Goal: Transaction & Acquisition: Download file/media

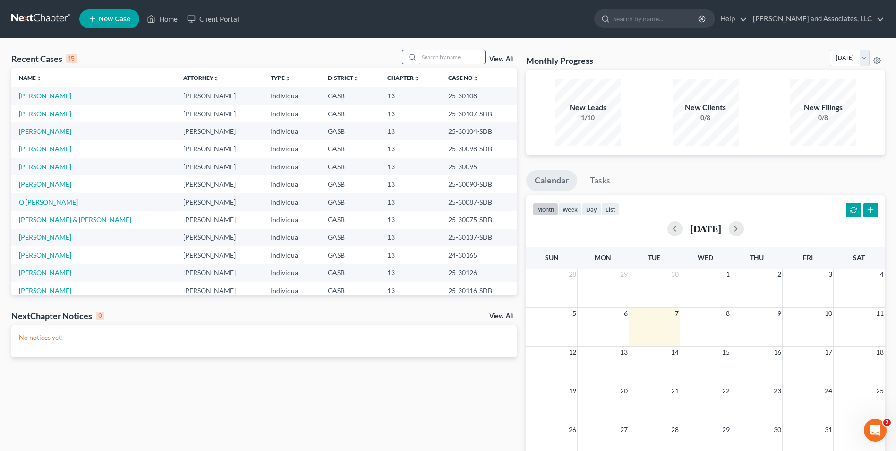
click at [435, 56] on input "search" at bounding box center [452, 57] width 66 height 14
type input "[PERSON_NAME]"
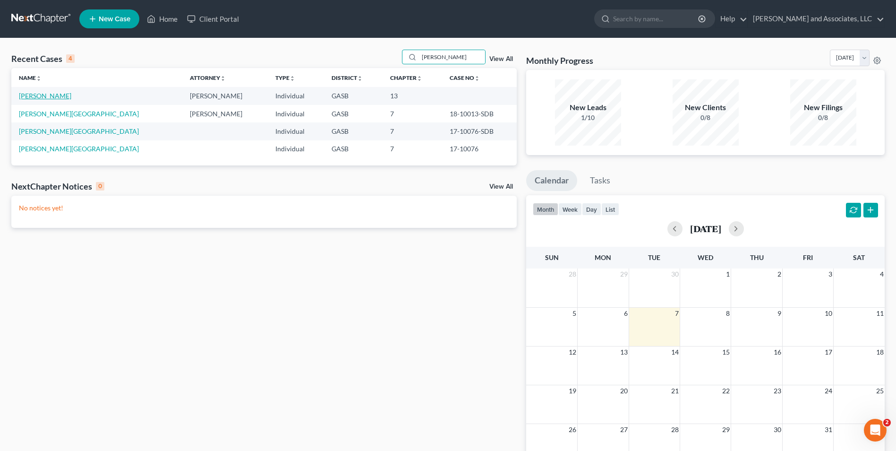
click at [27, 96] on link "[PERSON_NAME]" at bounding box center [45, 96] width 52 height 8
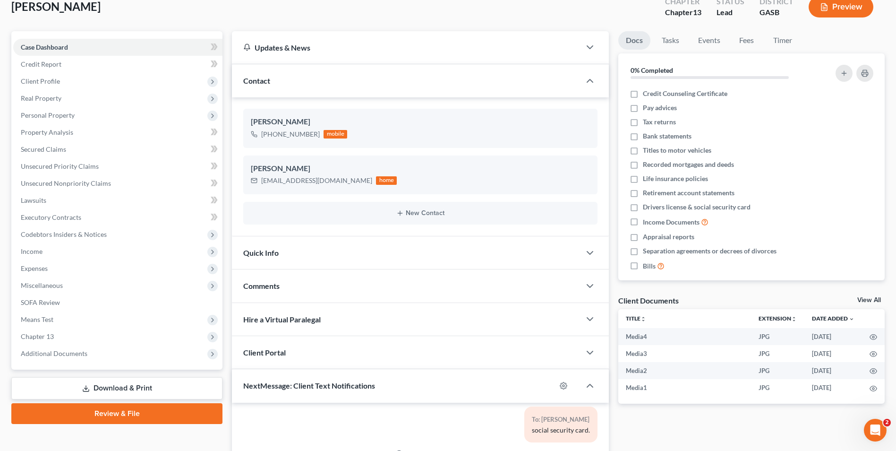
scroll to position [259, 0]
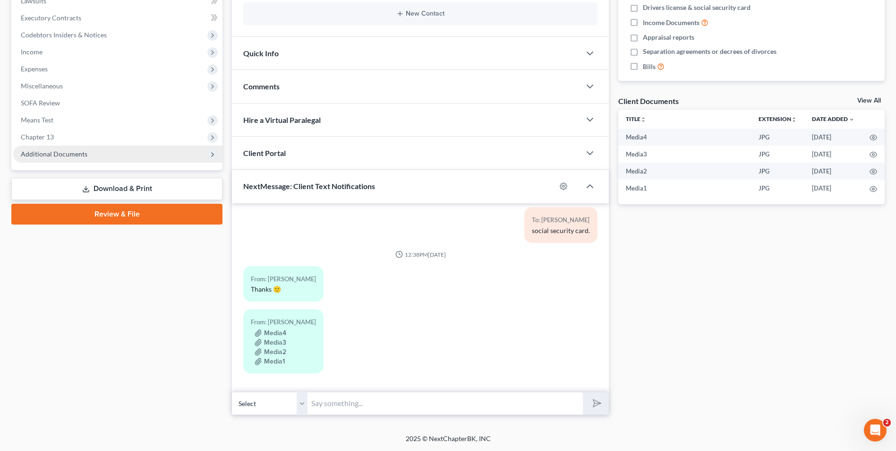
click at [52, 155] on span "Additional Documents" at bounding box center [54, 154] width 67 height 8
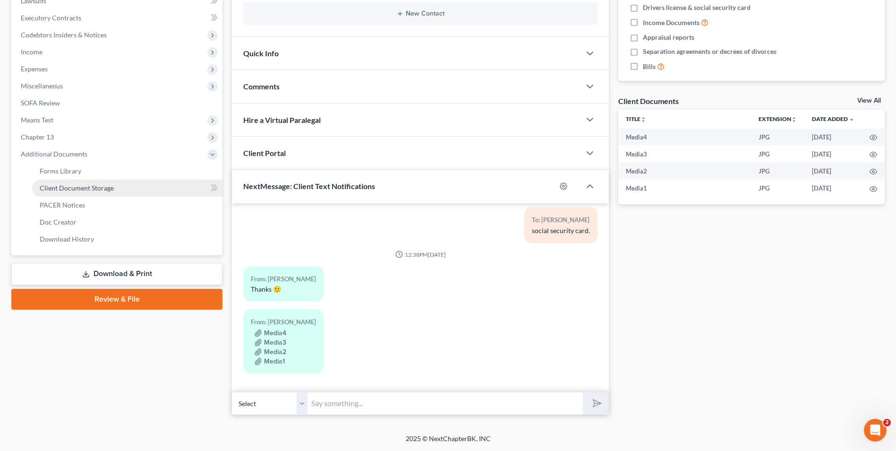
click at [68, 189] on span "Client Document Storage" at bounding box center [77, 188] width 74 height 8
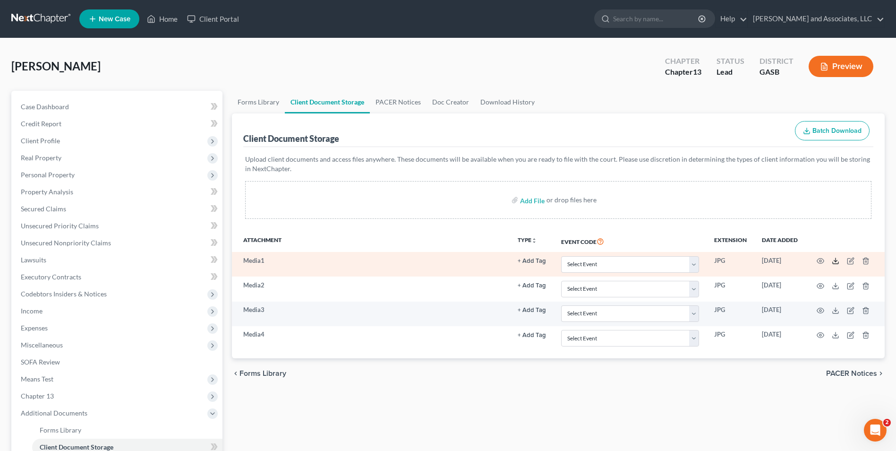
click at [834, 260] on icon at bounding box center [836, 261] width 8 height 8
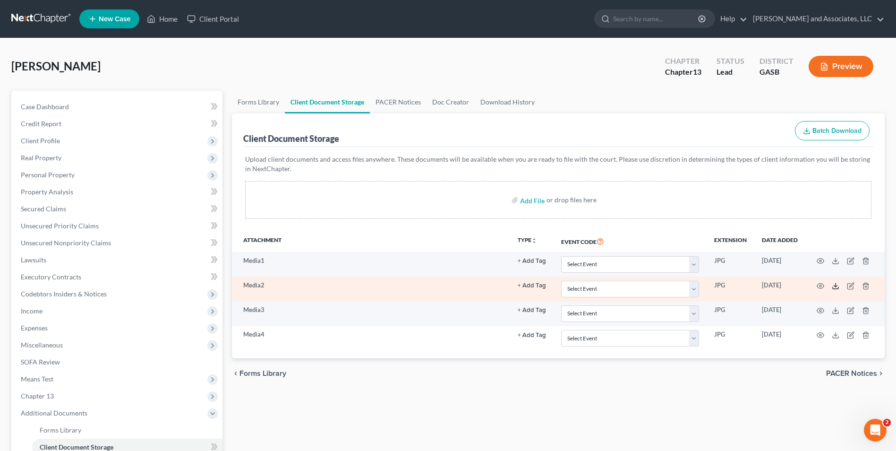
click at [833, 289] on icon at bounding box center [836, 288] width 6 height 2
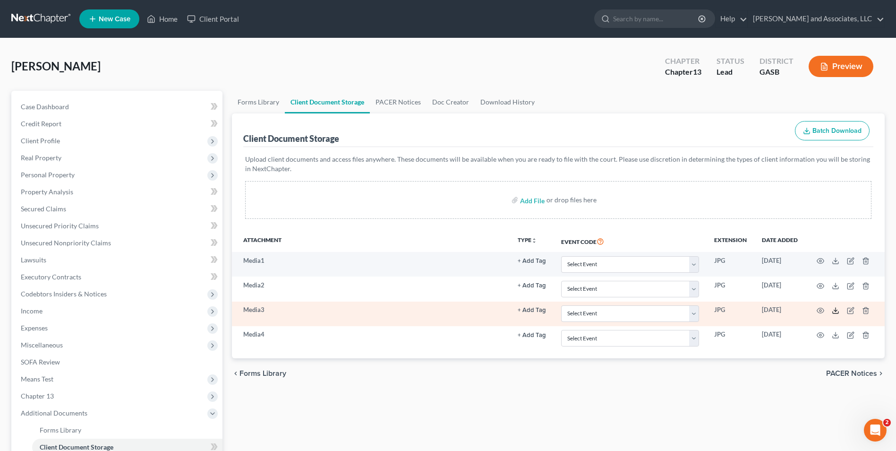
click at [837, 312] on icon at bounding box center [836, 311] width 8 height 8
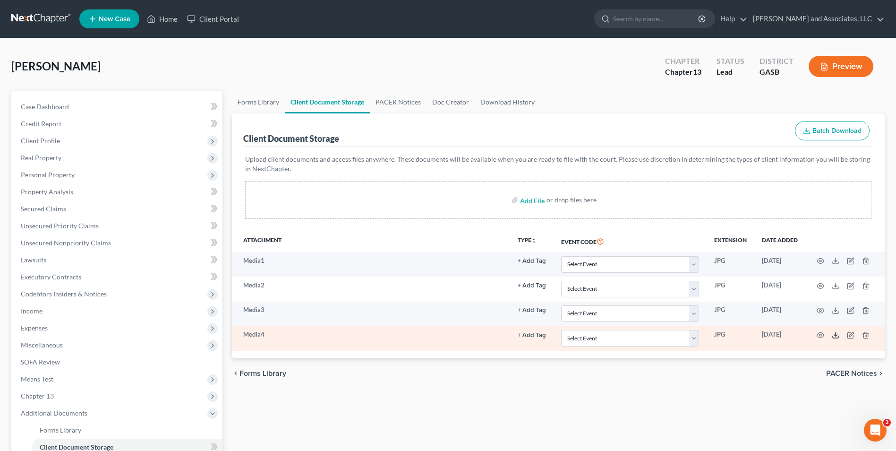
click at [832, 337] on icon at bounding box center [836, 335] width 8 height 8
